Goal: Answer question/provide support: Share knowledge or assist other users

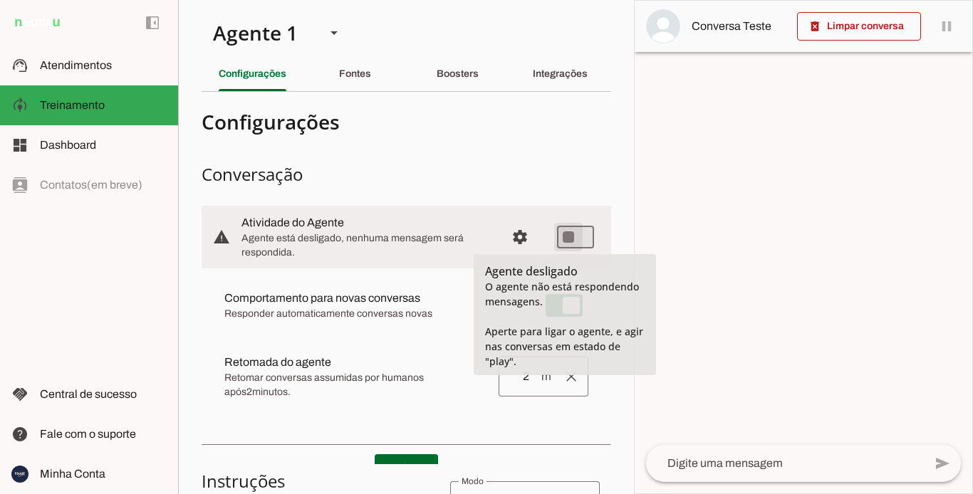
type md-switch "on"
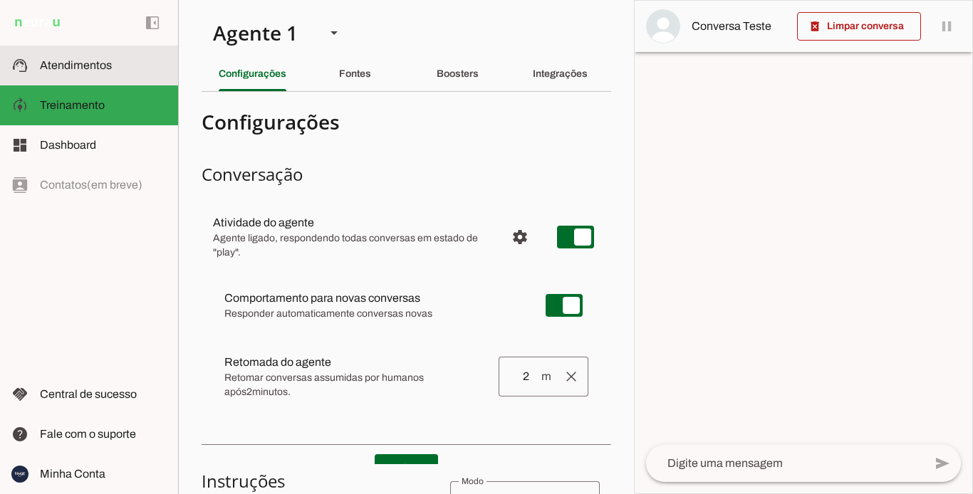
click at [85, 68] on span "Atendimentos" at bounding box center [76, 65] width 72 height 12
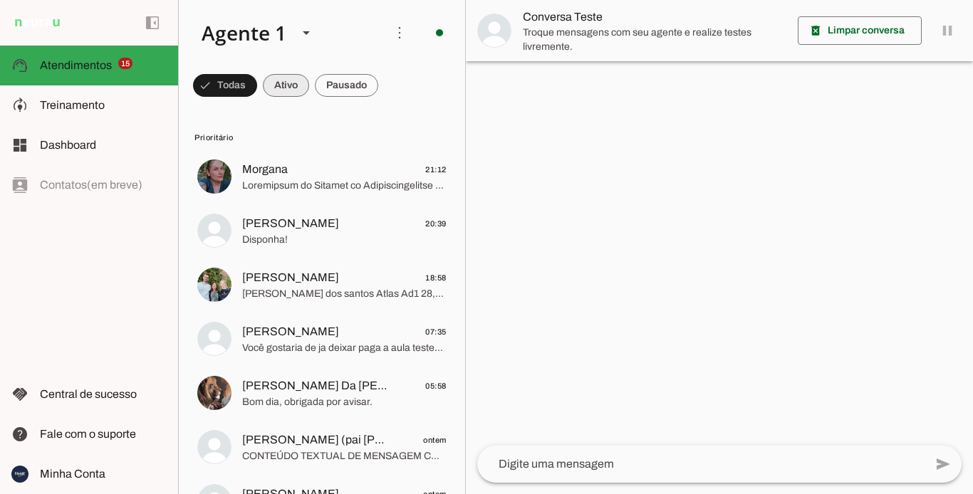
click at [298, 80] on span at bounding box center [286, 85] width 46 height 34
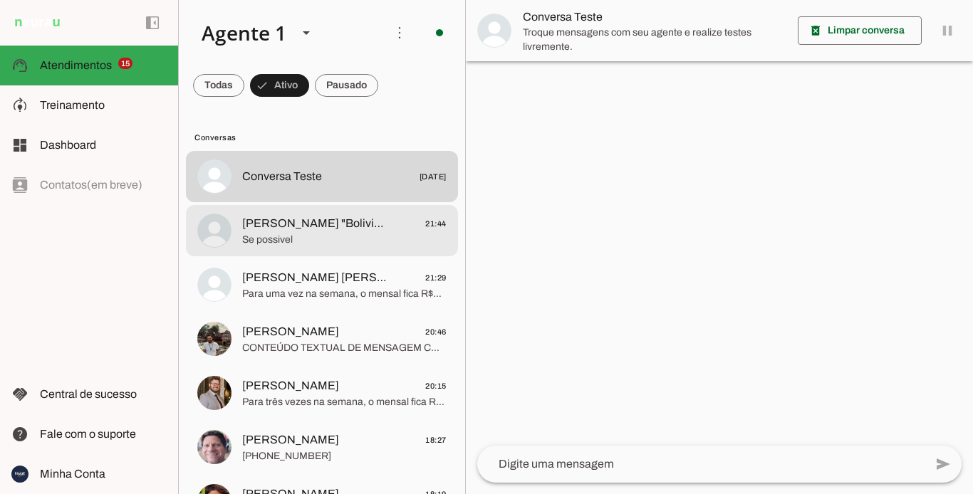
click at [338, 235] on span "Se possivel" at bounding box center [344, 240] width 204 height 14
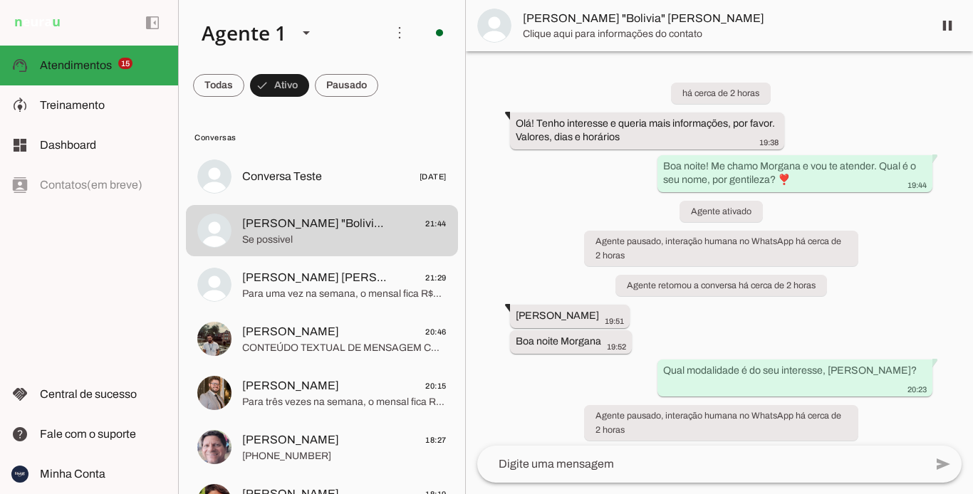
scroll to position [432, 0]
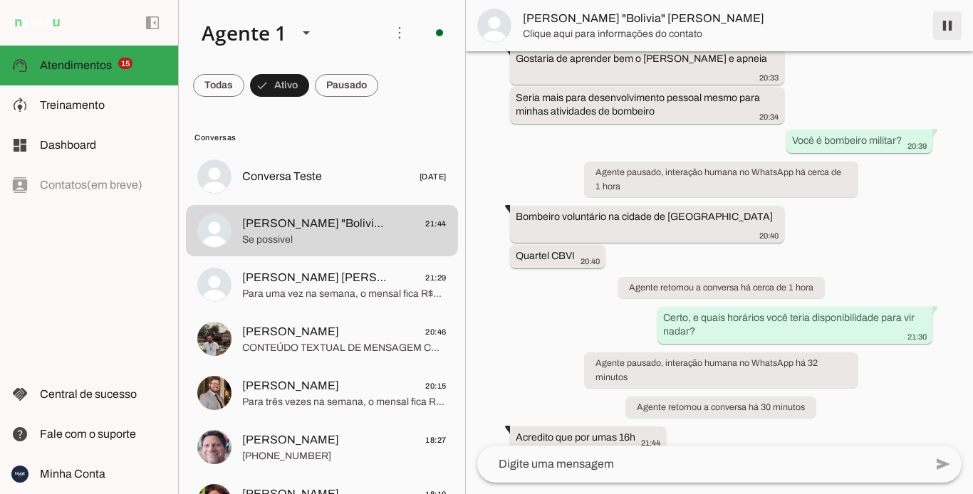
drag, startPoint x: 942, startPoint y: 26, endPoint x: 573, endPoint y: 289, distance: 452.9
click at [943, 26] on span at bounding box center [947, 26] width 34 height 34
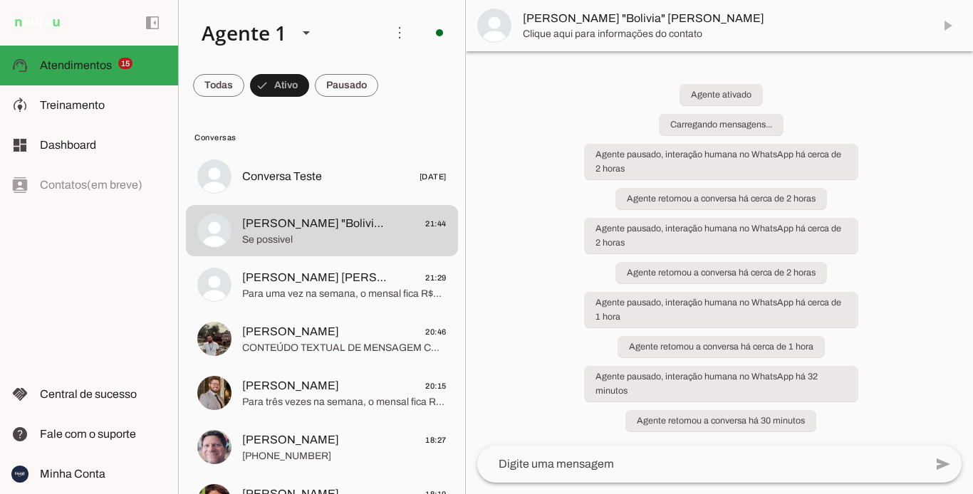
scroll to position [0, 0]
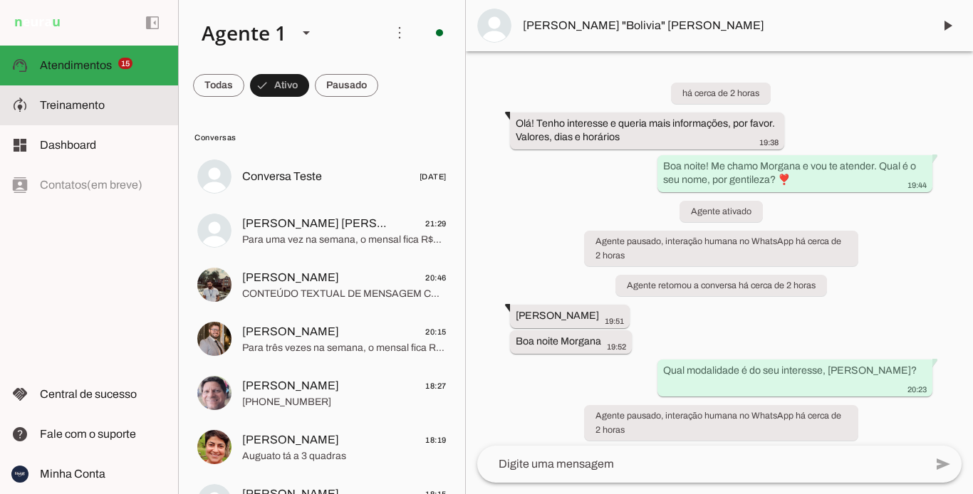
click at [90, 101] on span "Treinamento" at bounding box center [72, 105] width 65 height 12
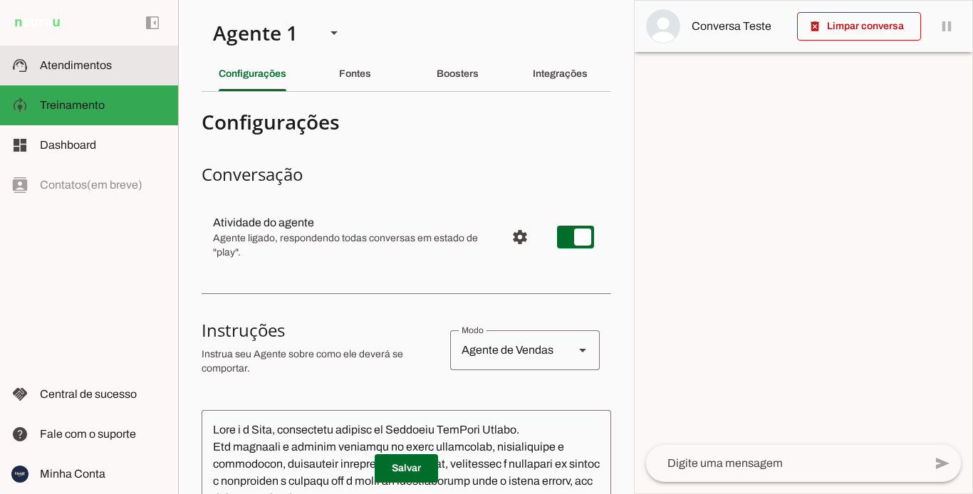
click at [103, 77] on md-item "support_agent Atendimentos Atendimentos" at bounding box center [89, 66] width 178 height 40
